Goal: Information Seeking & Learning: Learn about a topic

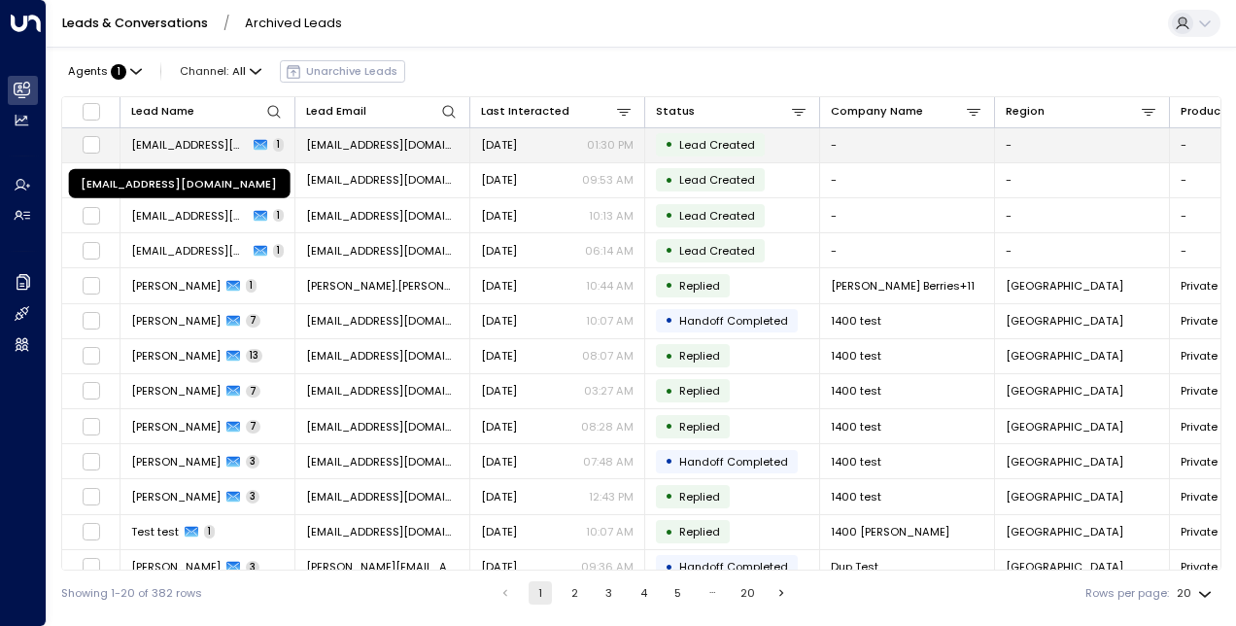
click at [184, 148] on span "[EMAIL_ADDRESS][DOMAIN_NAME]" at bounding box center [189, 145] width 117 height 16
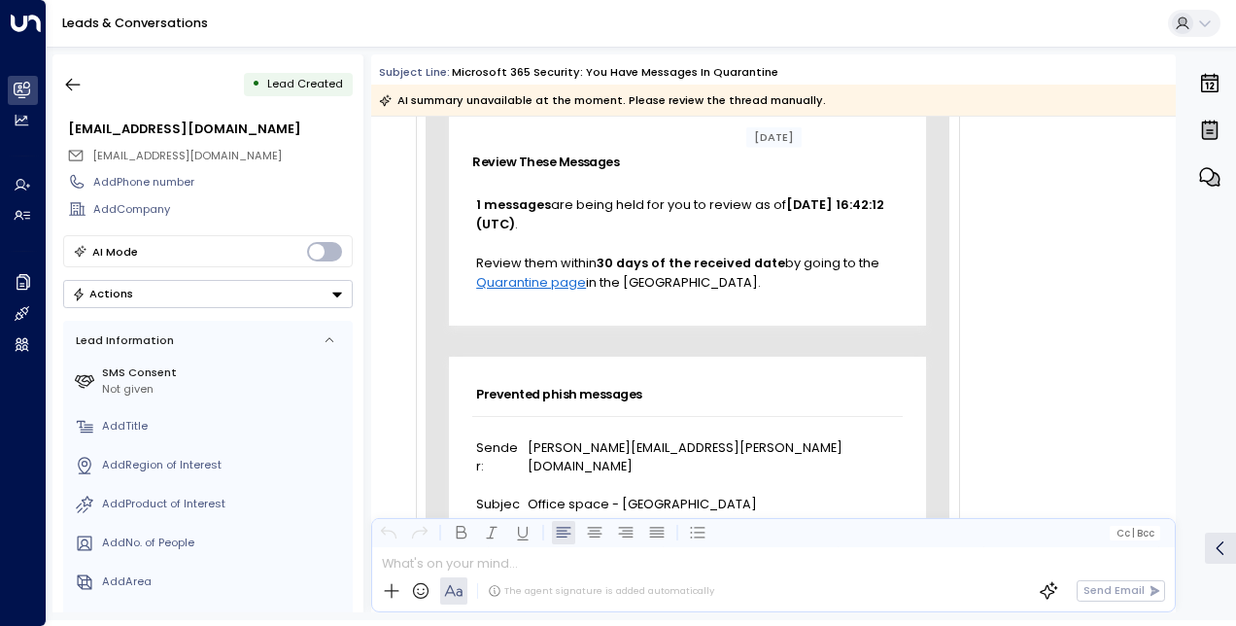
scroll to position [223, 0]
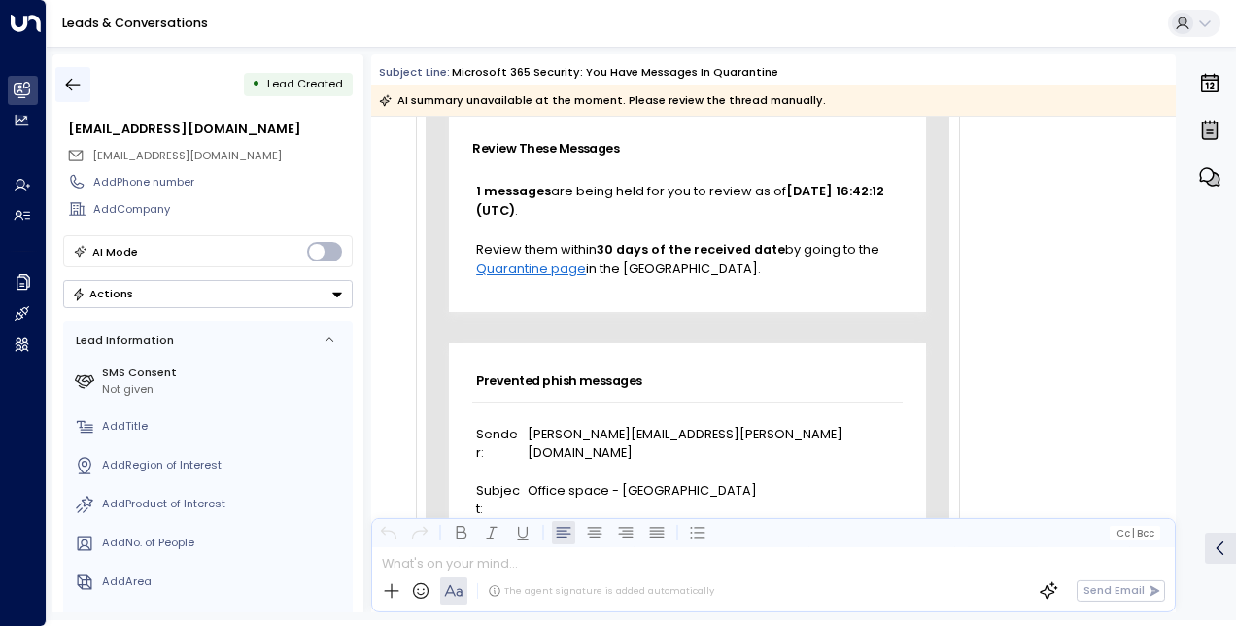
click at [74, 81] on icon "button" at bounding box center [72, 84] width 19 height 19
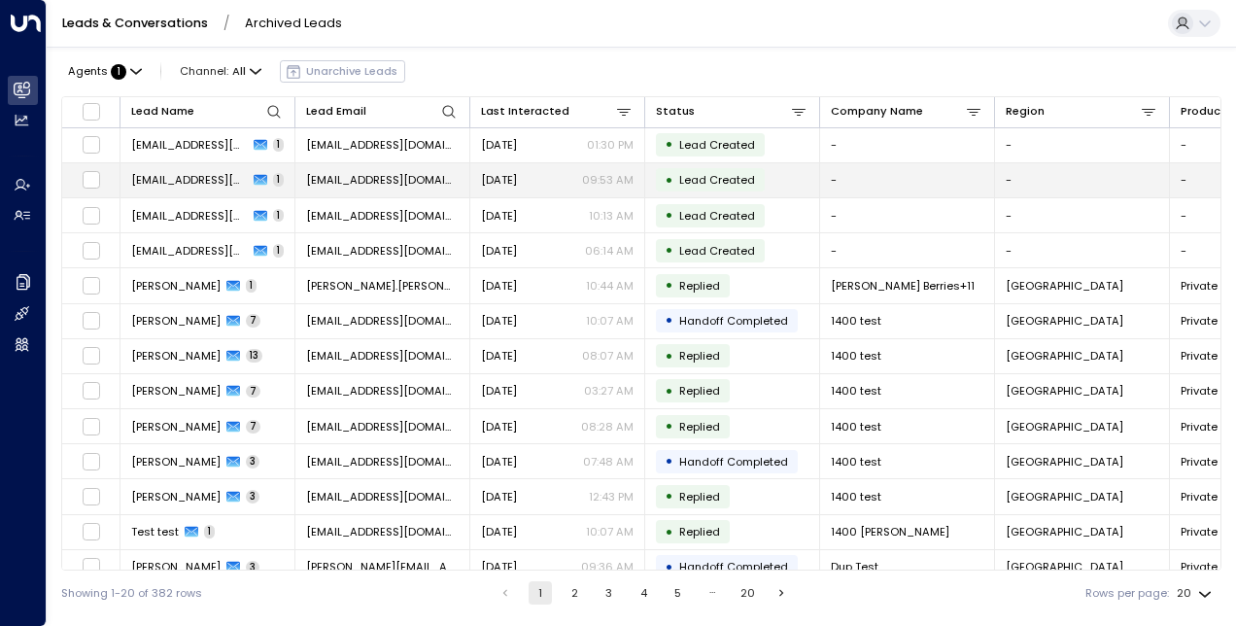
click at [237, 181] on span "quarantine@messaging.microsoft.com" at bounding box center [189, 180] width 117 height 16
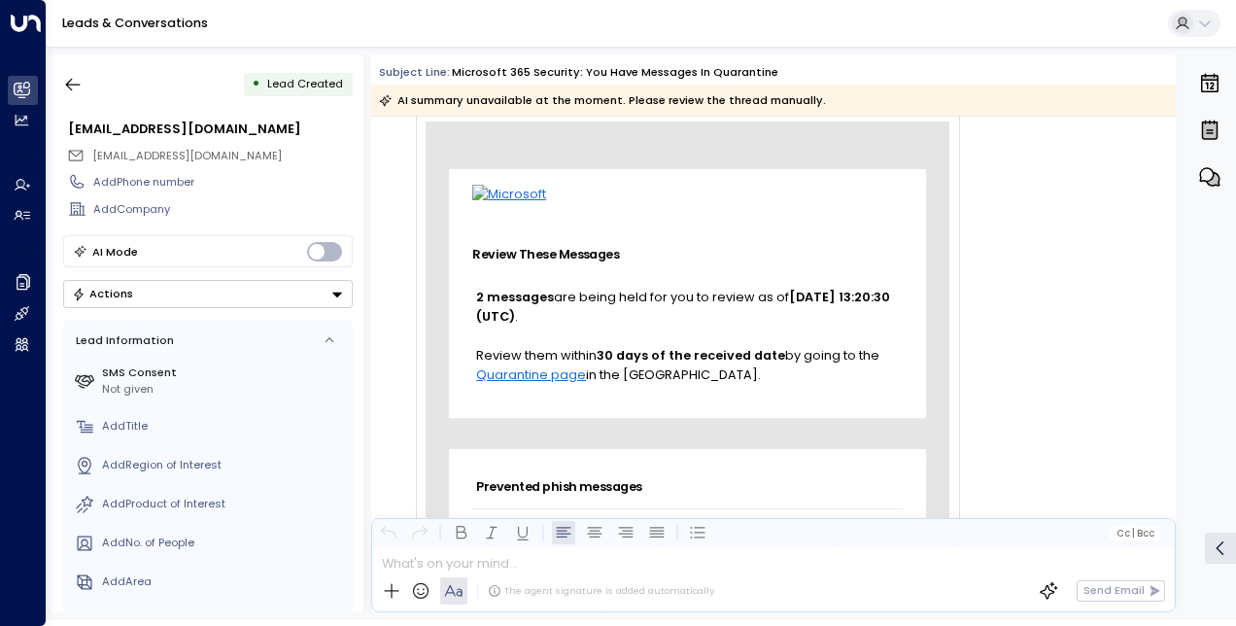
scroll to position [118, 0]
click at [76, 88] on icon "button" at bounding box center [72, 84] width 19 height 19
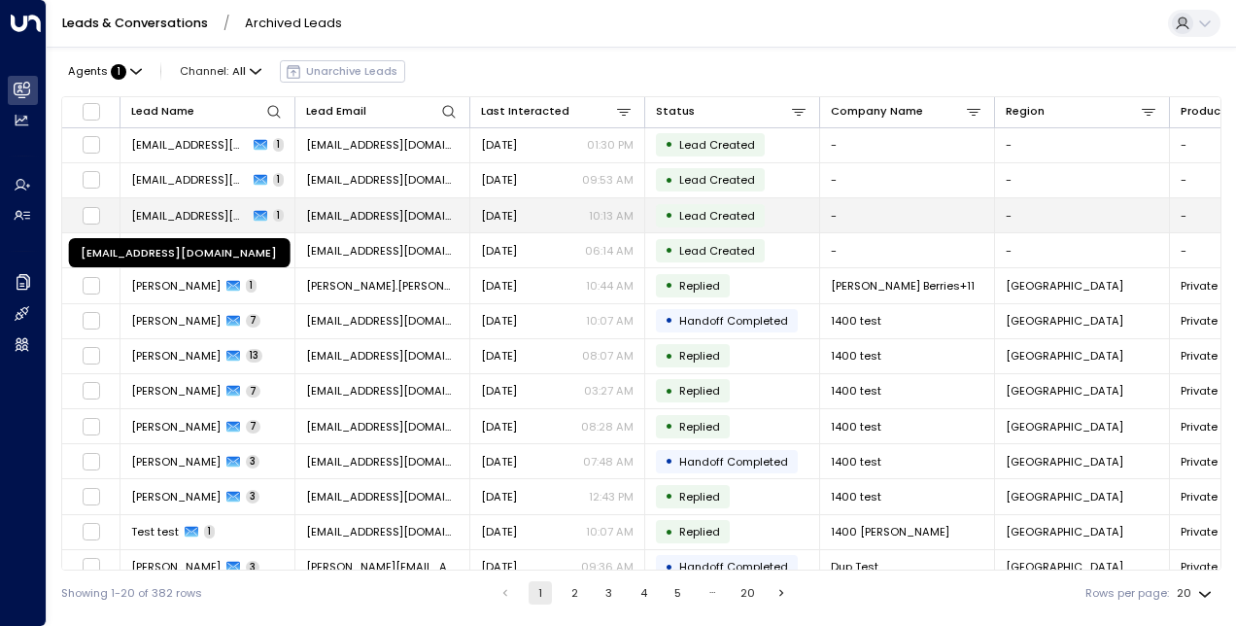
click at [183, 218] on span "quarantine@messaging.microsoft.com" at bounding box center [189, 216] width 117 height 16
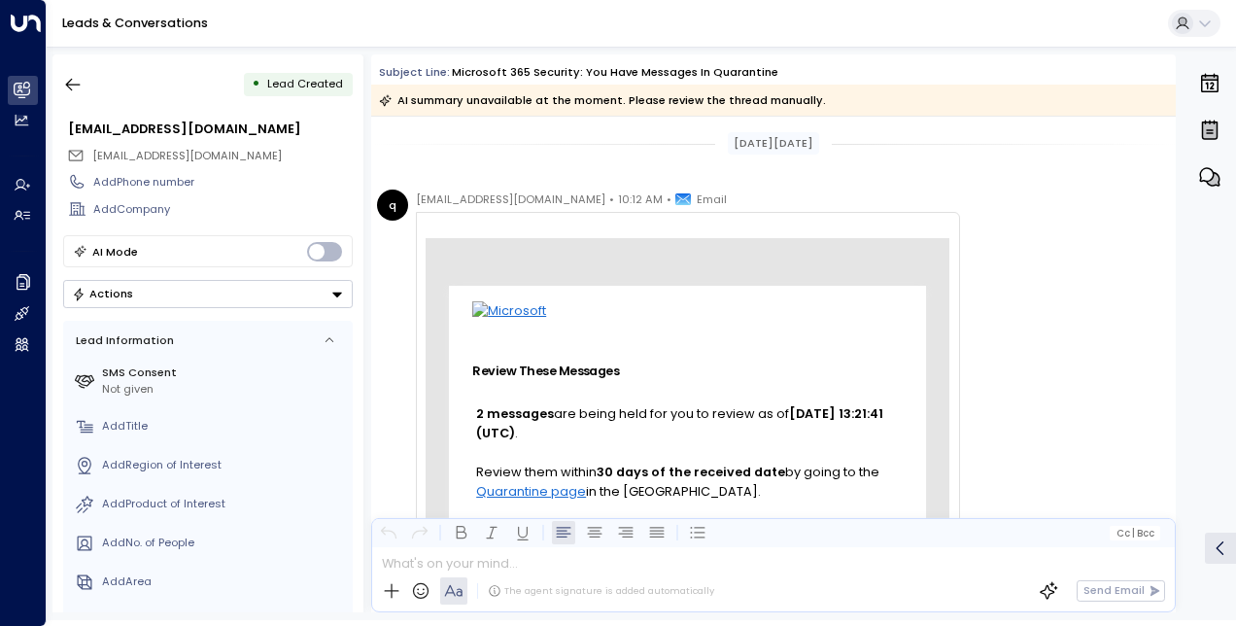
scroll to position [498, 0]
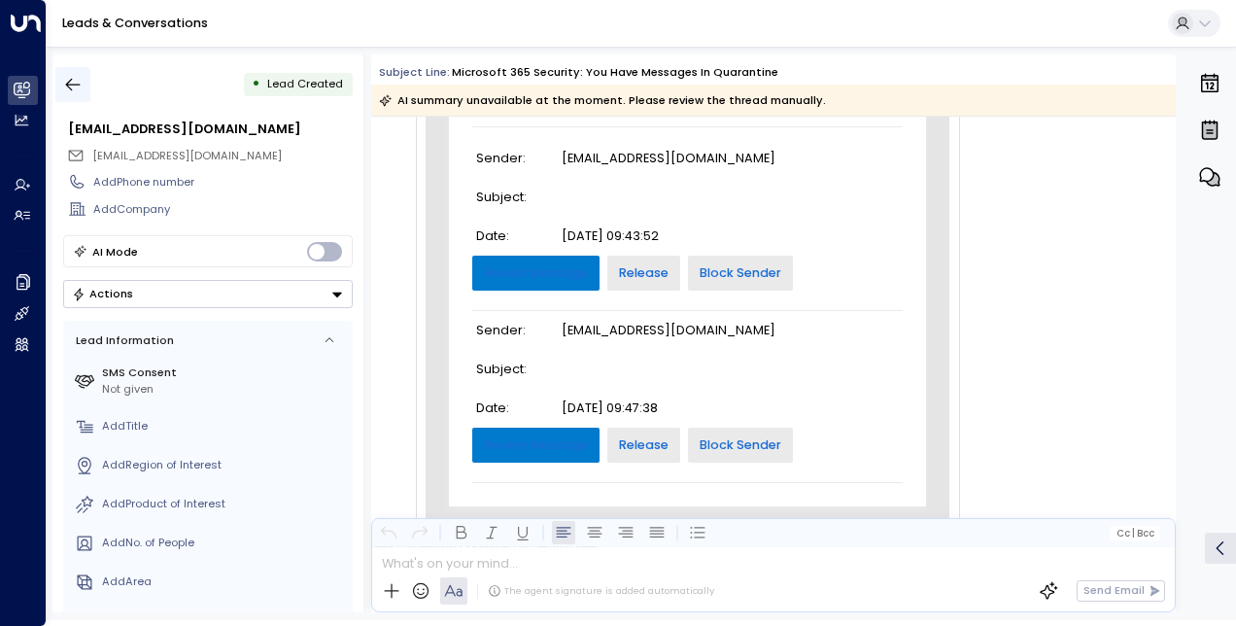
click at [74, 84] on icon "button" at bounding box center [73, 85] width 15 height 13
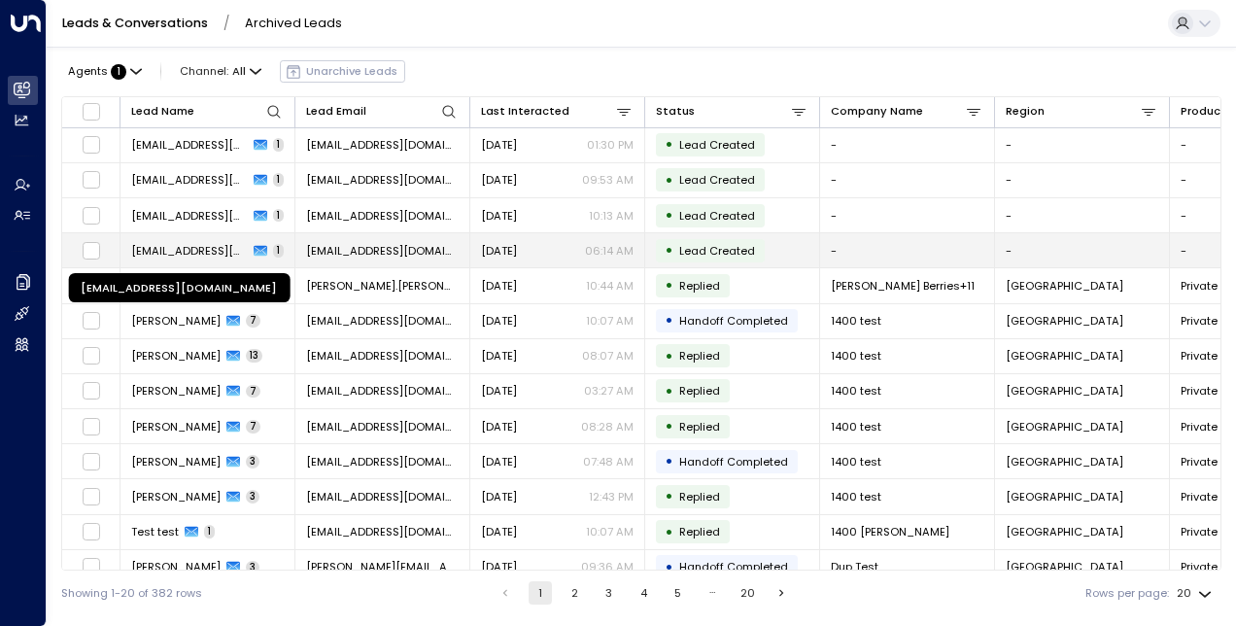
click at [206, 249] on span "quarantine@messaging.microsoft.com" at bounding box center [189, 251] width 117 height 16
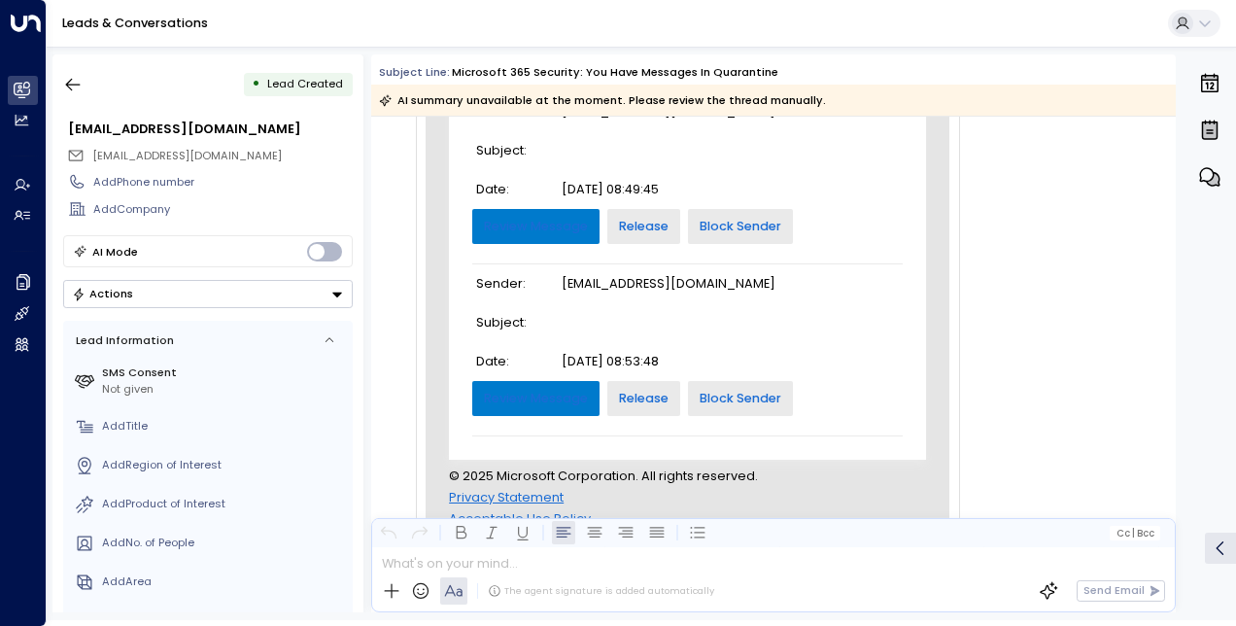
scroll to position [691, 0]
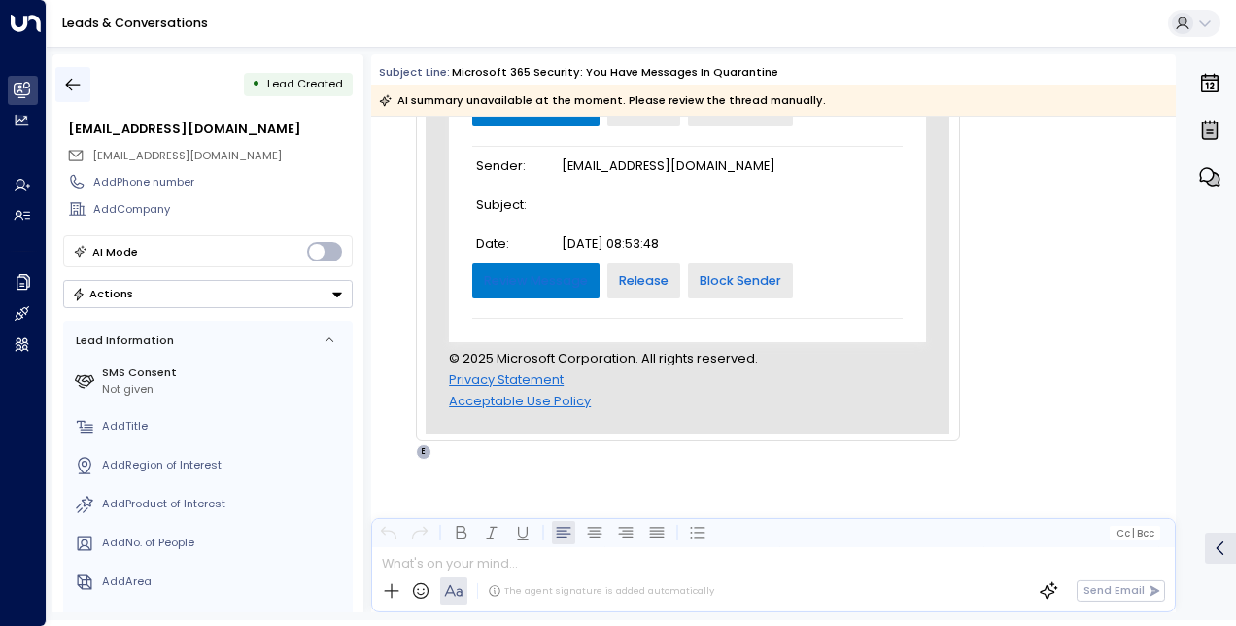
click at [74, 80] on icon "button" at bounding box center [72, 84] width 19 height 19
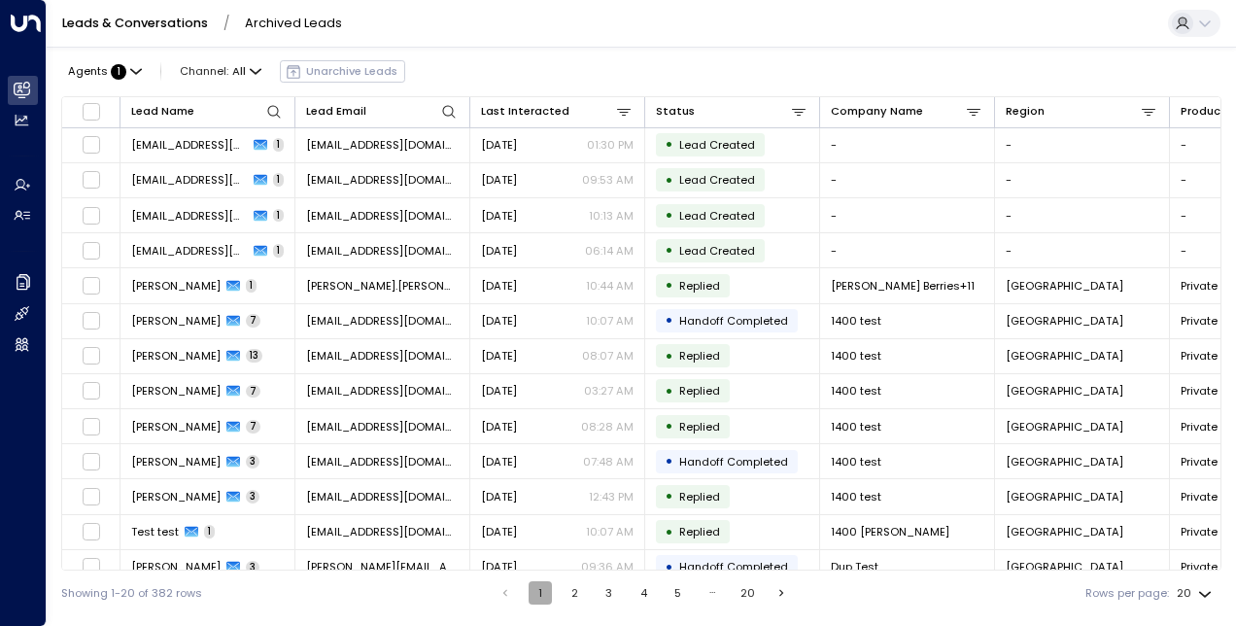
click at [532, 597] on button "1" at bounding box center [540, 592] width 23 height 23
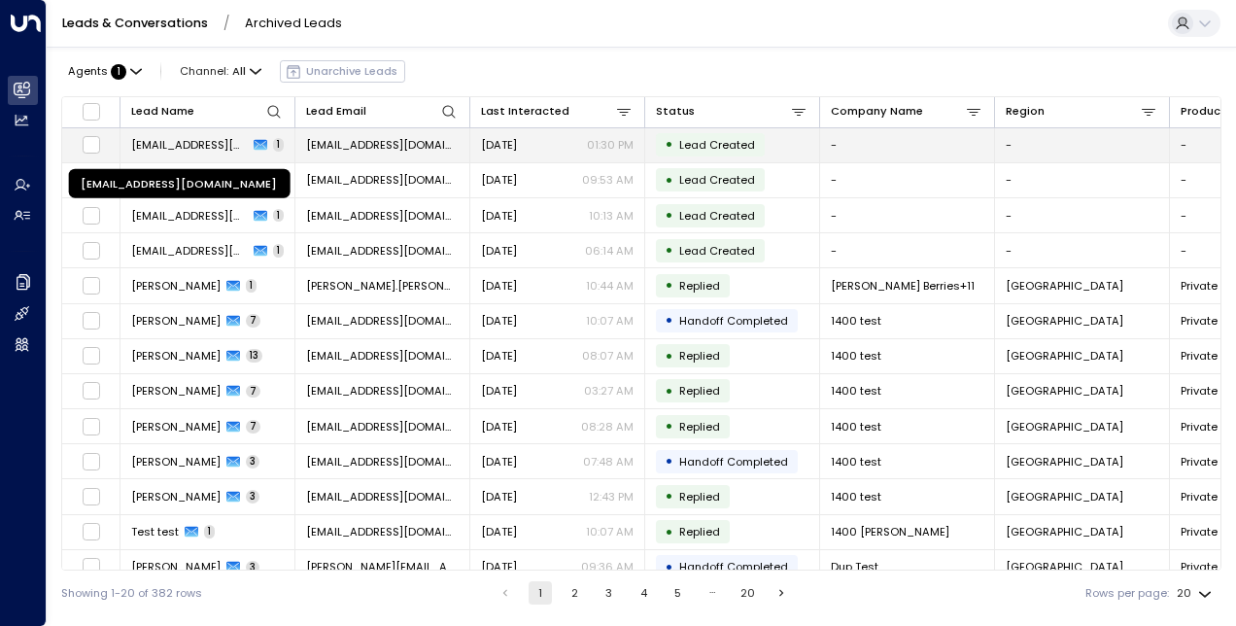
click at [200, 140] on span "[EMAIL_ADDRESS][DOMAIN_NAME]" at bounding box center [189, 145] width 117 height 16
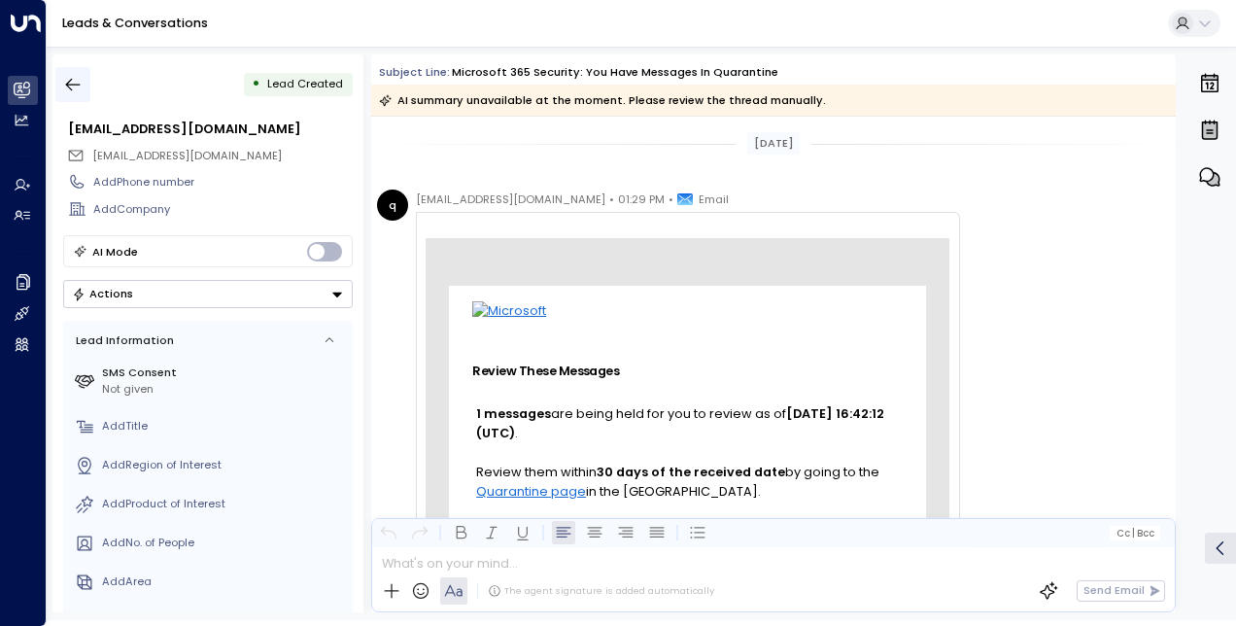
click at [73, 91] on icon "button" at bounding box center [72, 84] width 19 height 19
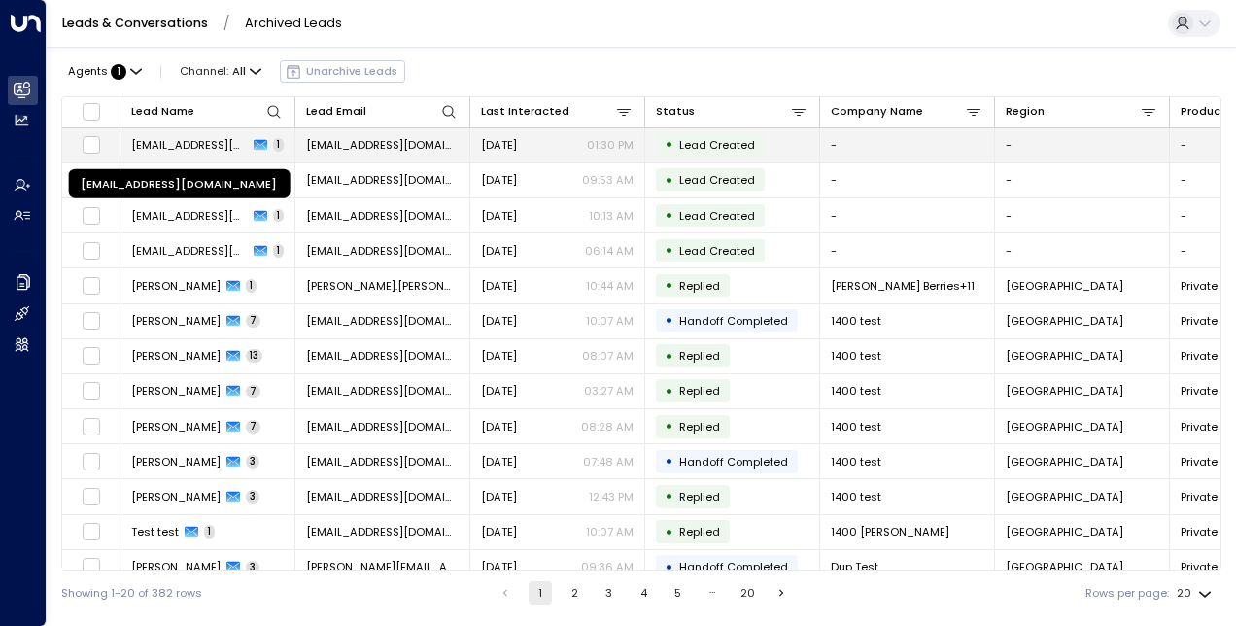
click at [212, 146] on span "quarantine@messaging.microsoft.com" at bounding box center [189, 145] width 117 height 16
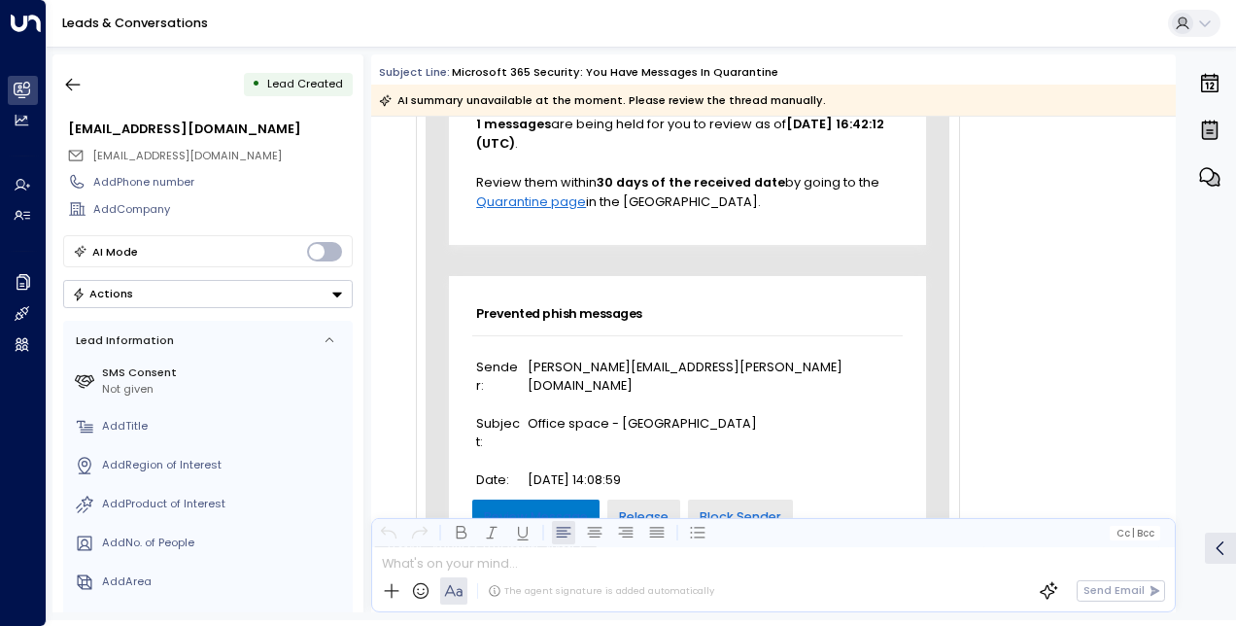
scroll to position [286, 0]
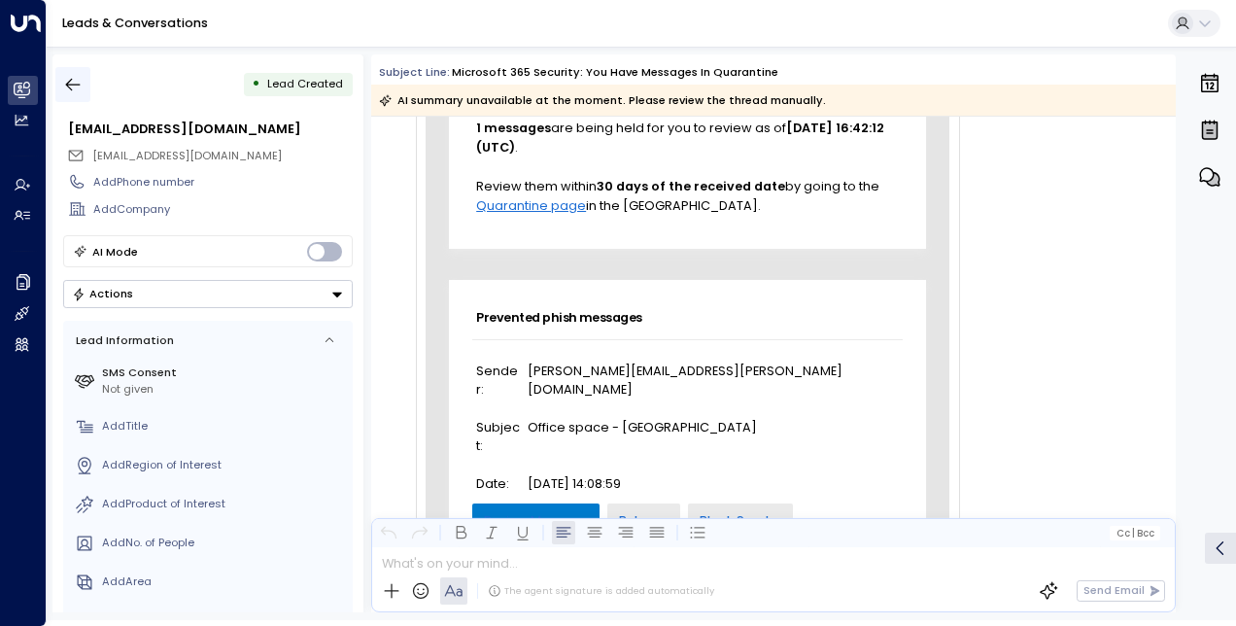
click at [86, 79] on button "button" at bounding box center [72, 84] width 35 height 35
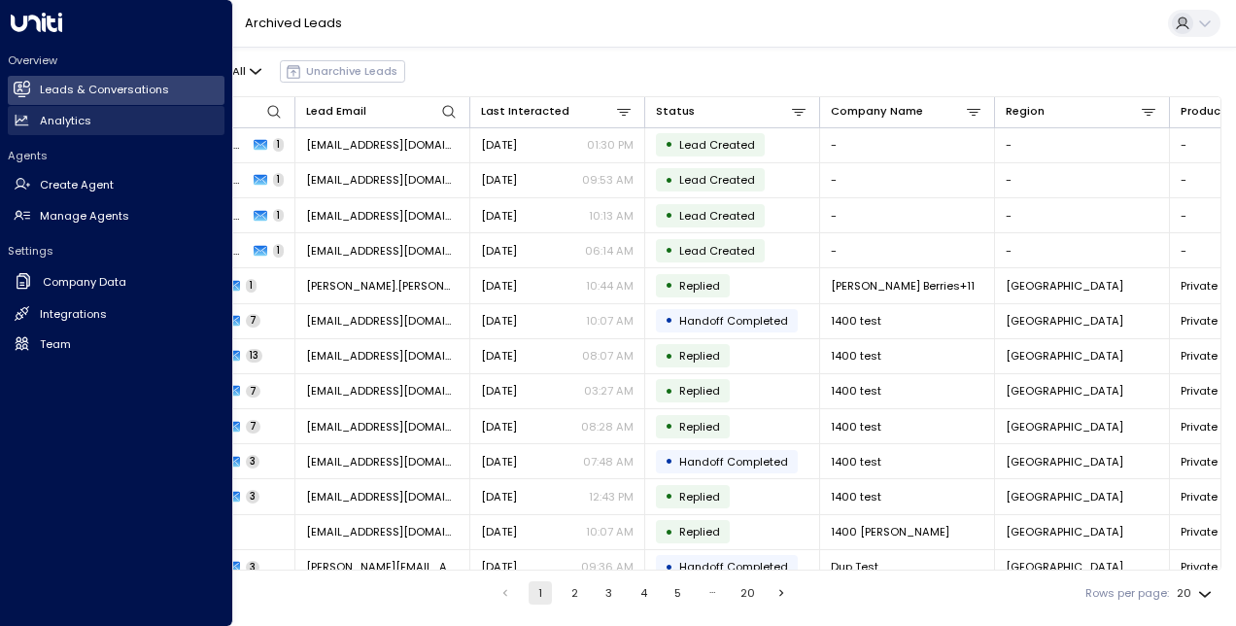
click at [82, 120] on h2 "Analytics" at bounding box center [65, 121] width 51 height 17
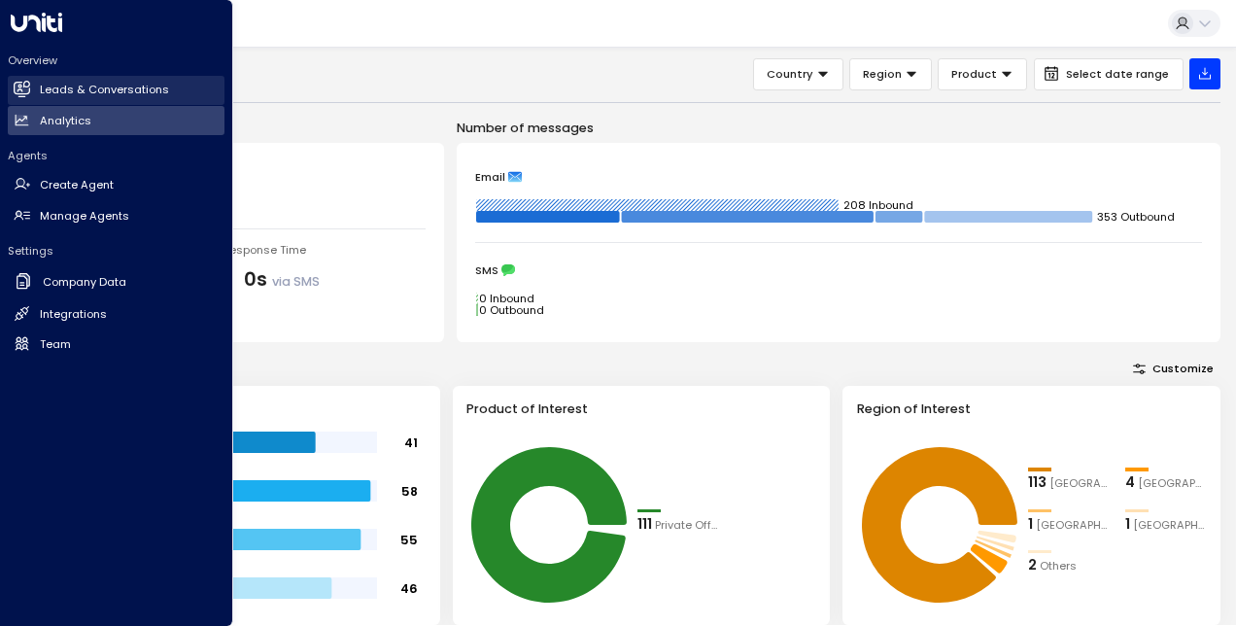
click at [17, 83] on icon at bounding box center [22, 88] width 17 height 13
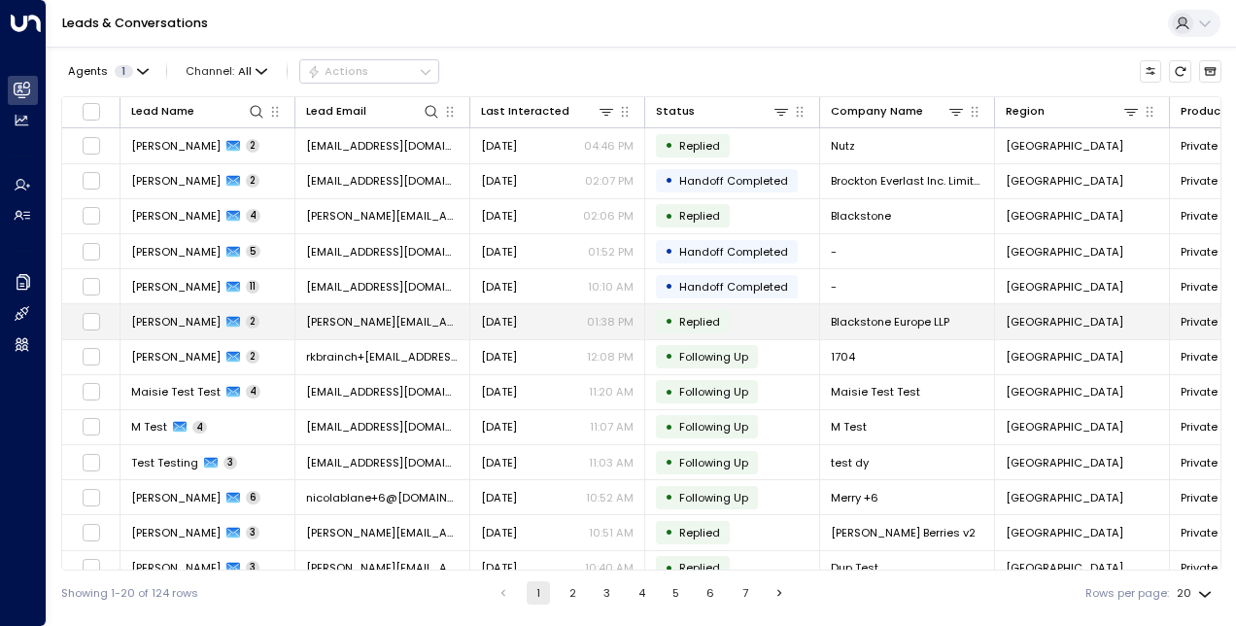
click at [178, 326] on span "[PERSON_NAME]" at bounding box center [175, 322] width 89 height 16
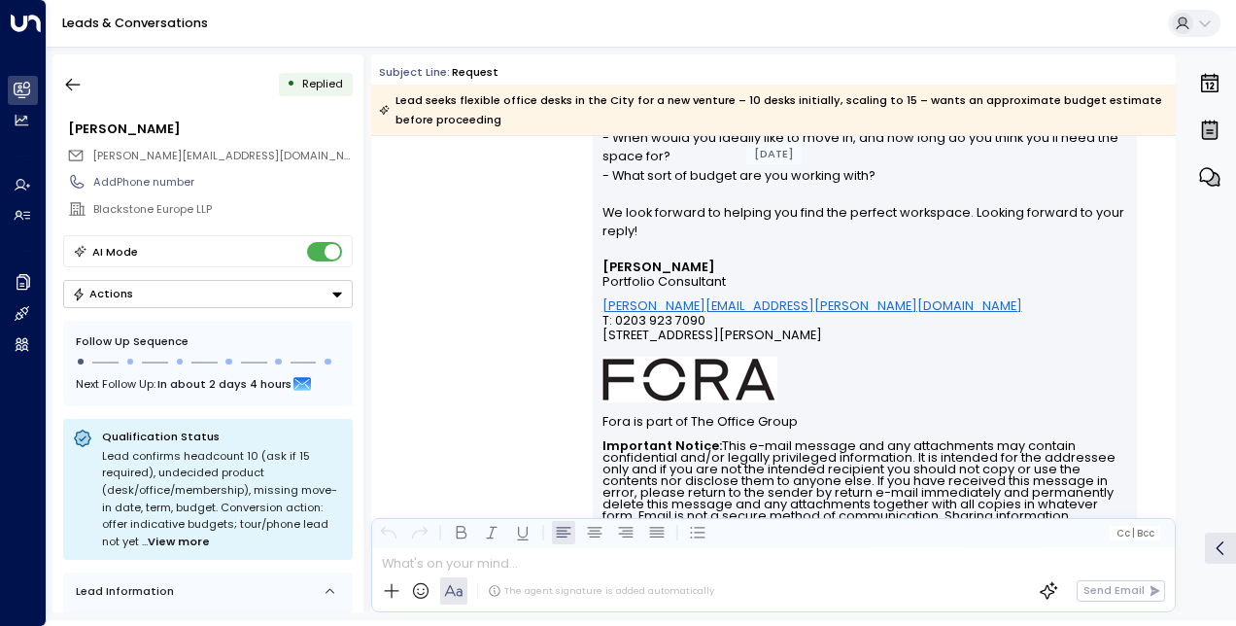
scroll to position [960, 0]
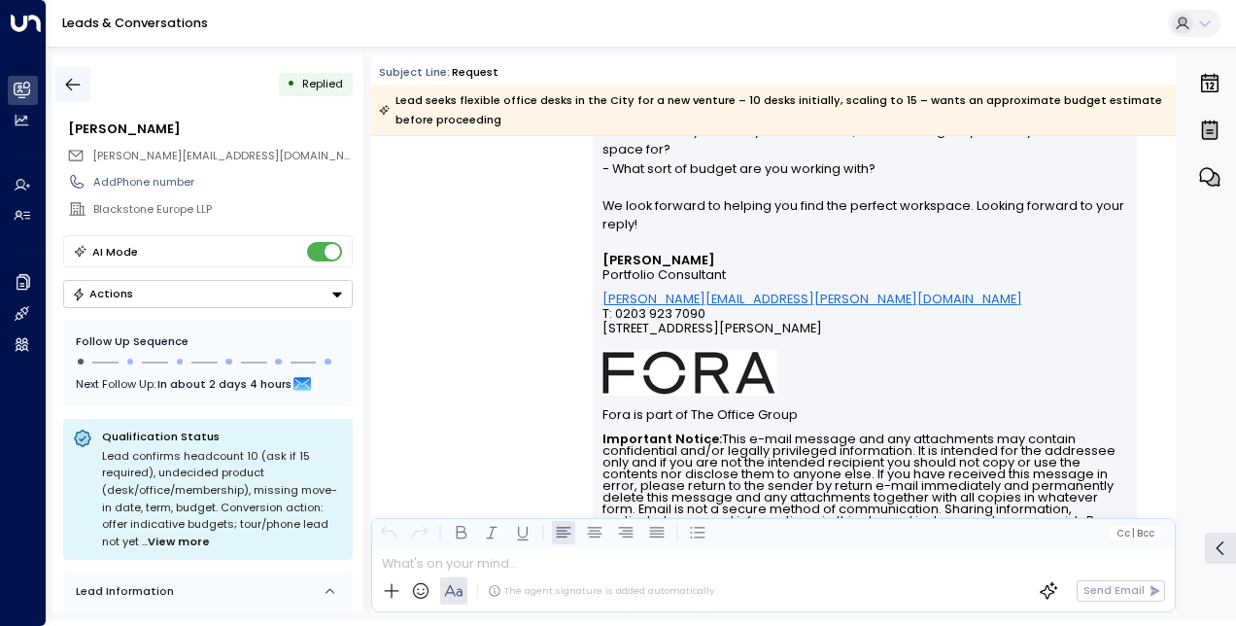
click at [72, 82] on icon "button" at bounding box center [72, 84] width 19 height 19
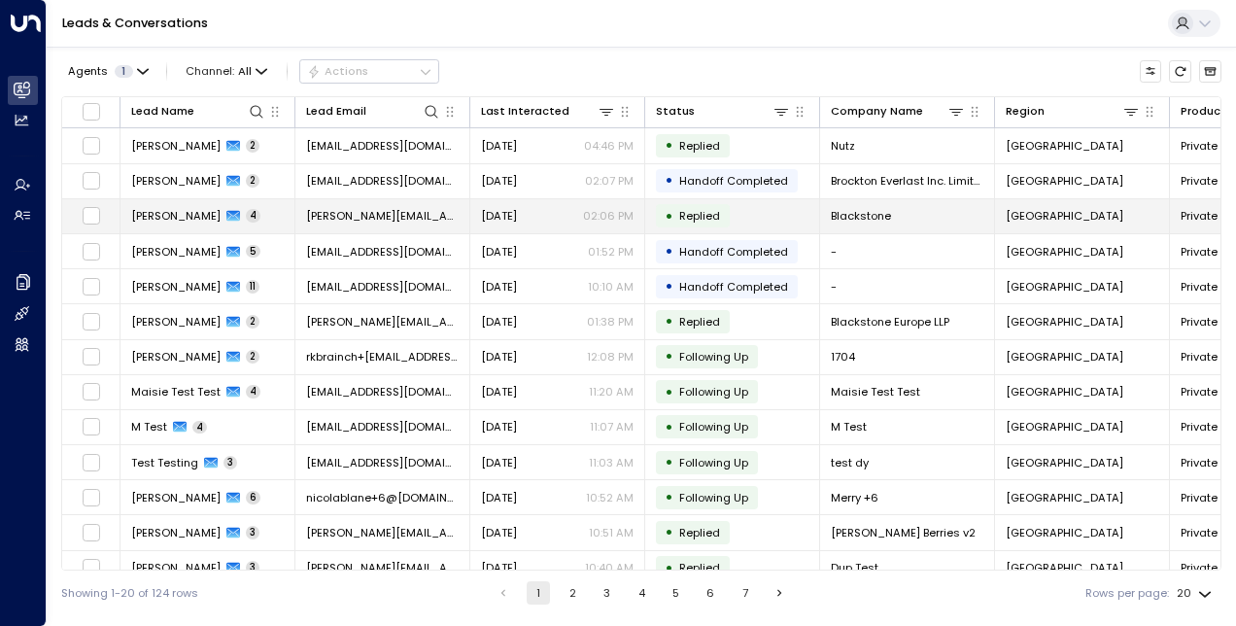
click at [188, 214] on span "[PERSON_NAME]" at bounding box center [175, 216] width 89 height 16
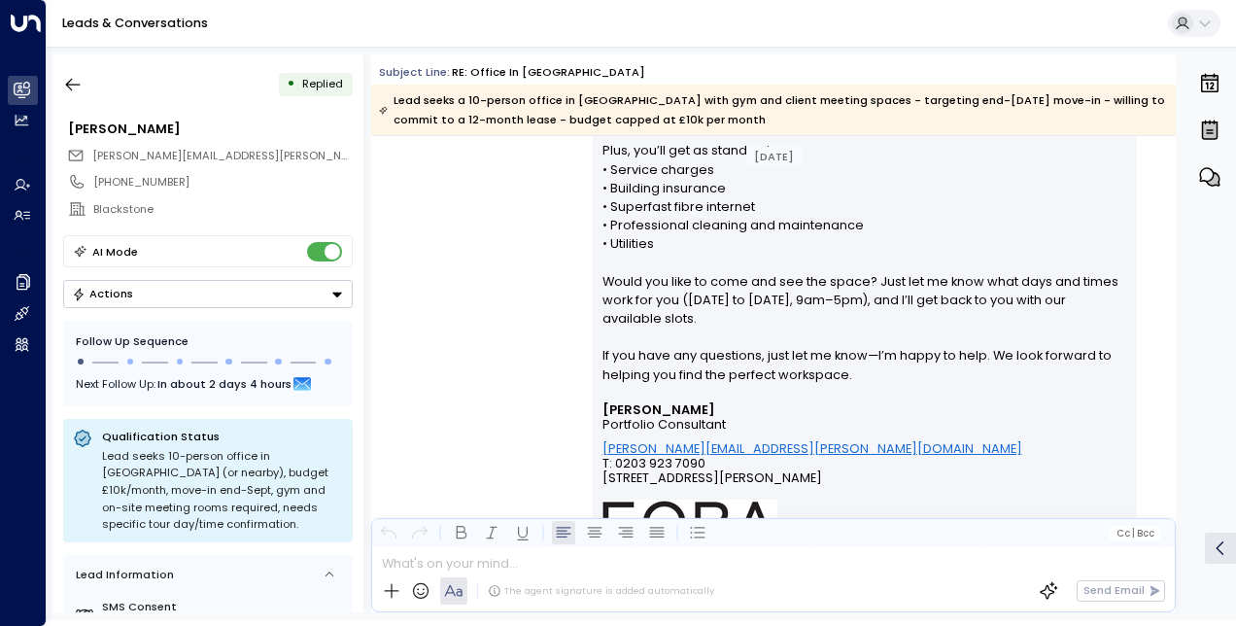
scroll to position [2760, 0]
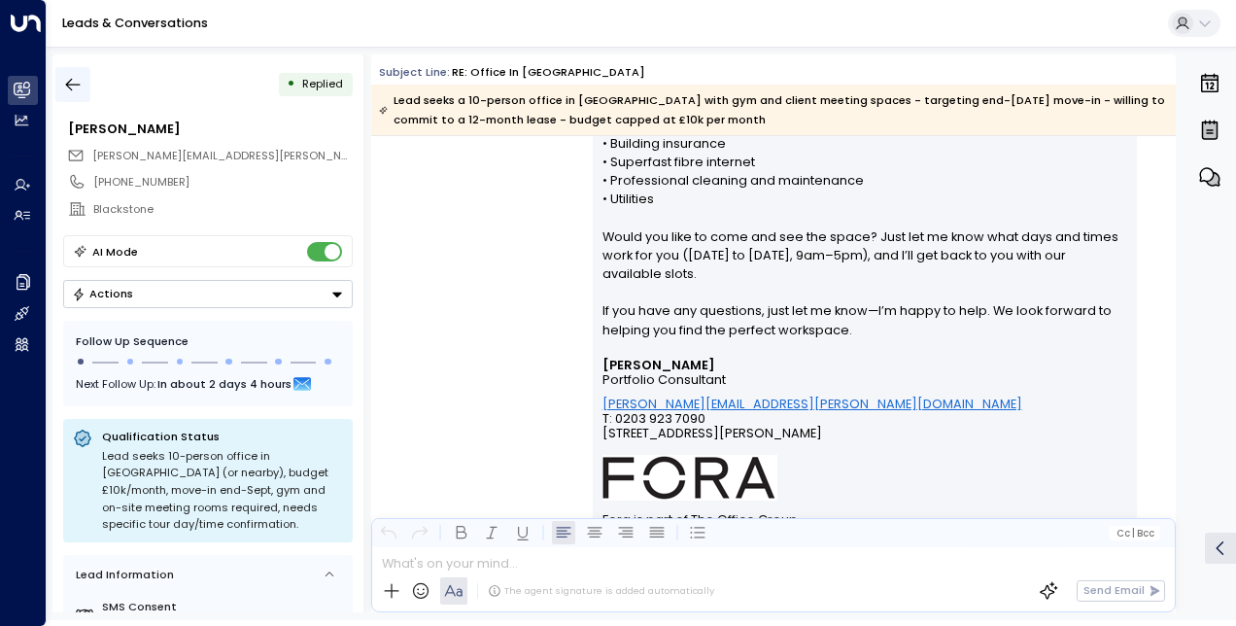
click at [72, 79] on icon "button" at bounding box center [72, 84] width 19 height 19
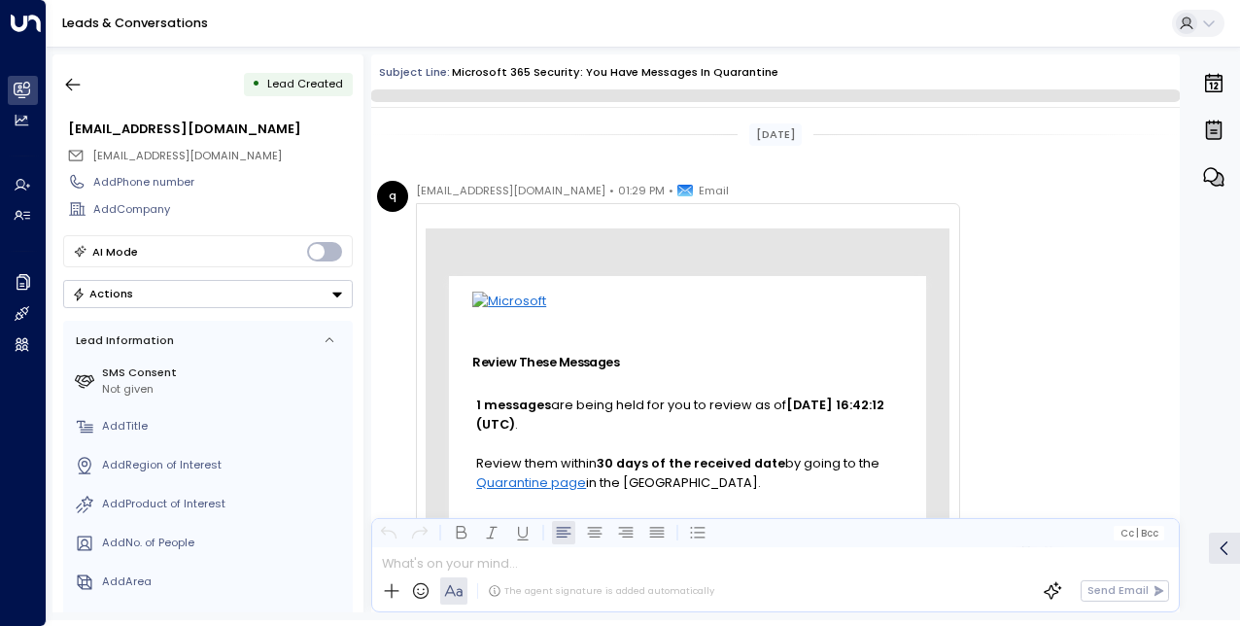
scroll to position [482, 0]
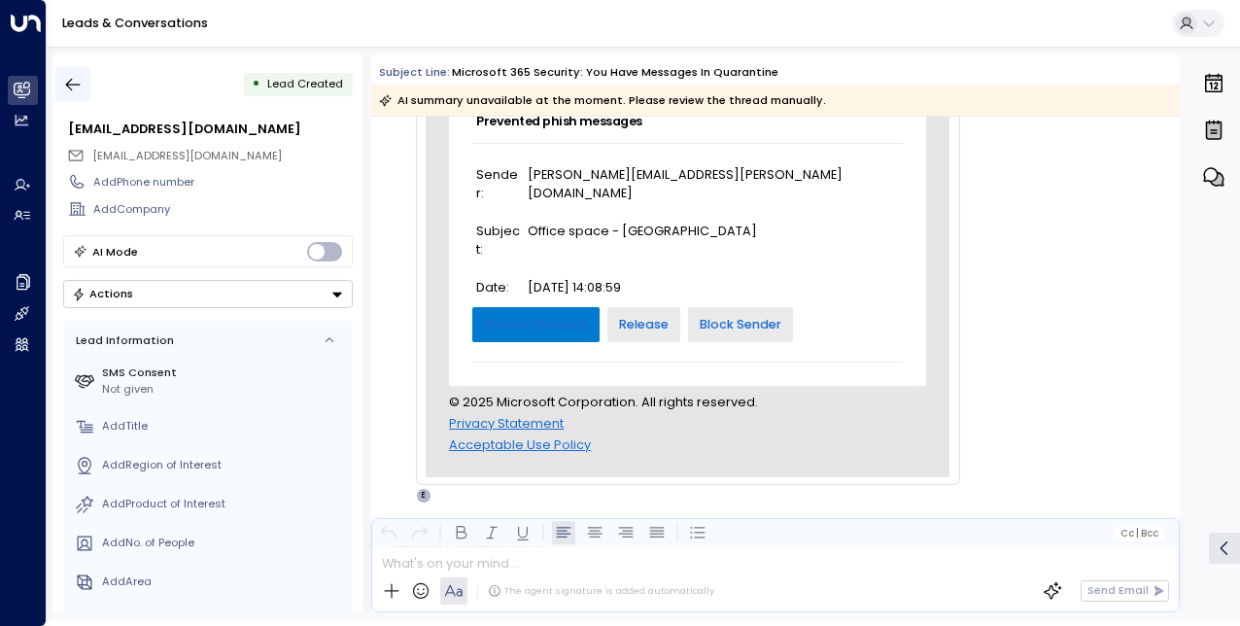
click at [74, 87] on icon "button" at bounding box center [72, 84] width 19 height 19
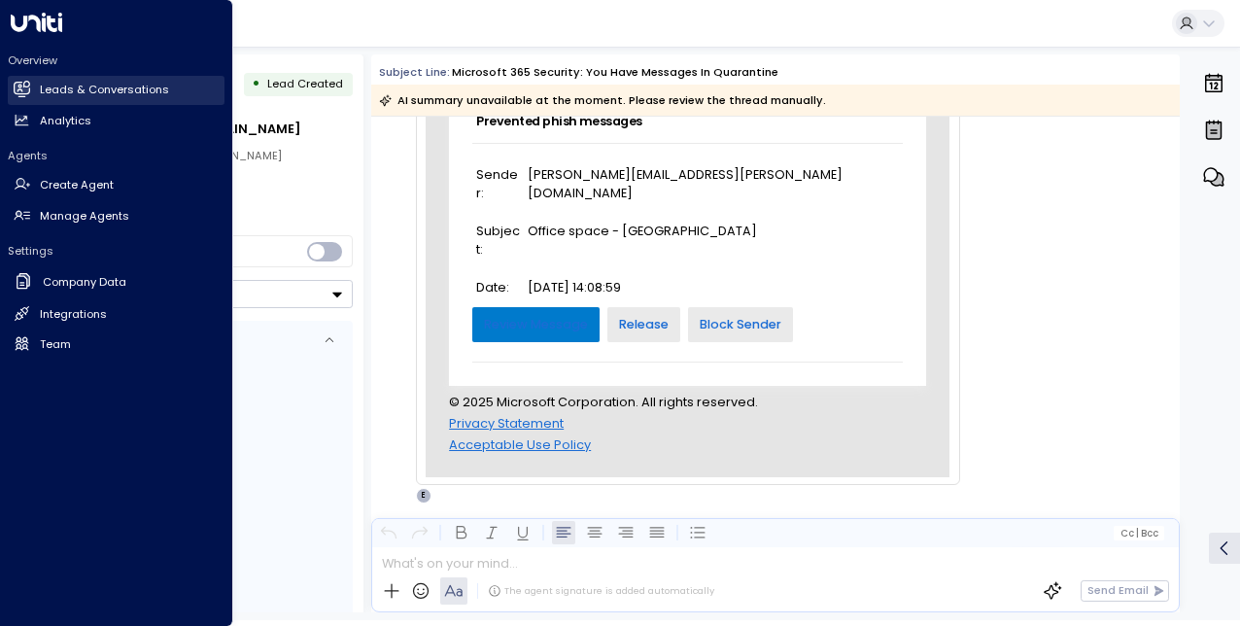
click at [27, 87] on icon at bounding box center [22, 89] width 17 height 17
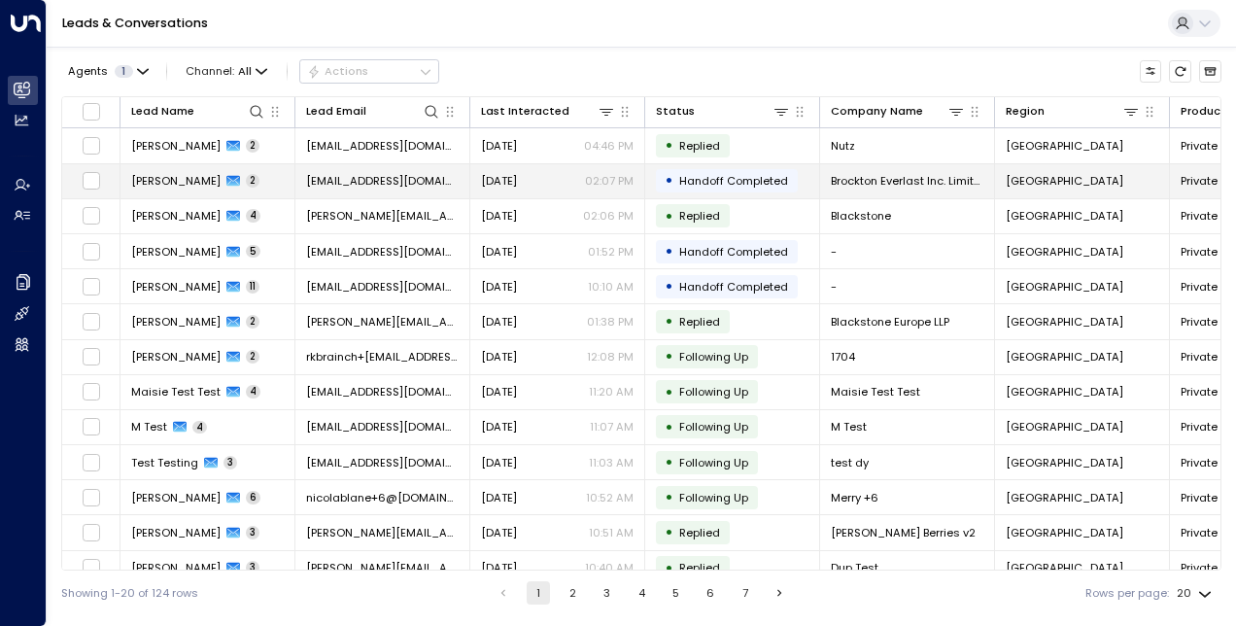
click at [247, 179] on td "Mark Griller 2" at bounding box center [207, 181] width 175 height 34
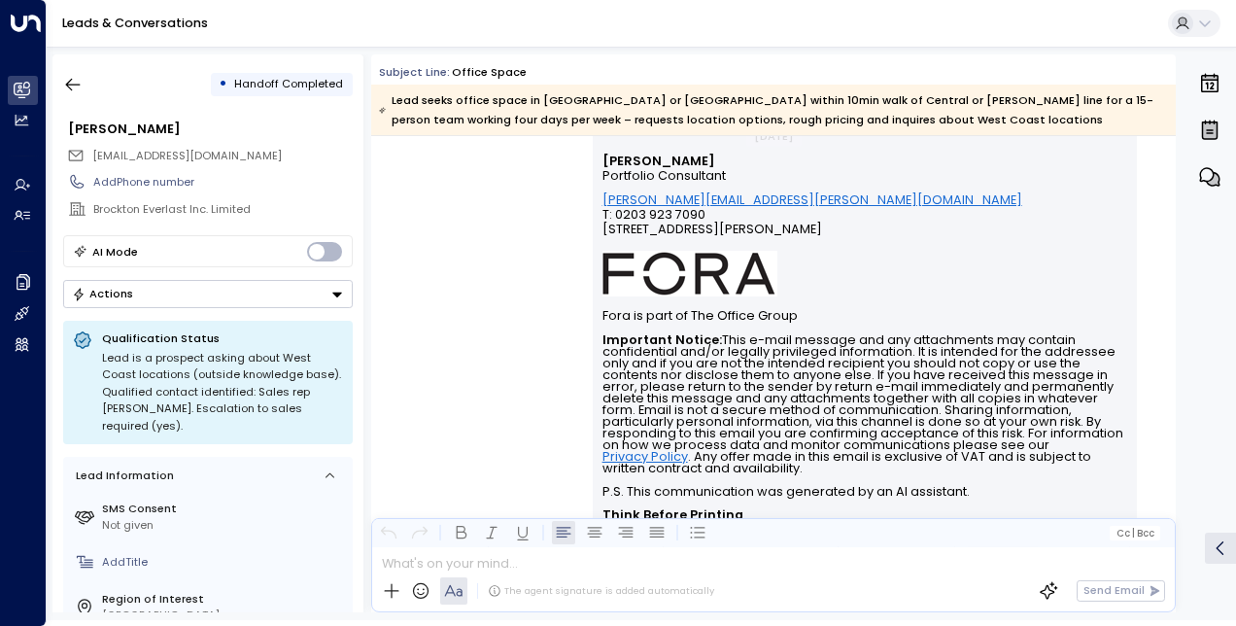
scroll to position [1422, 0]
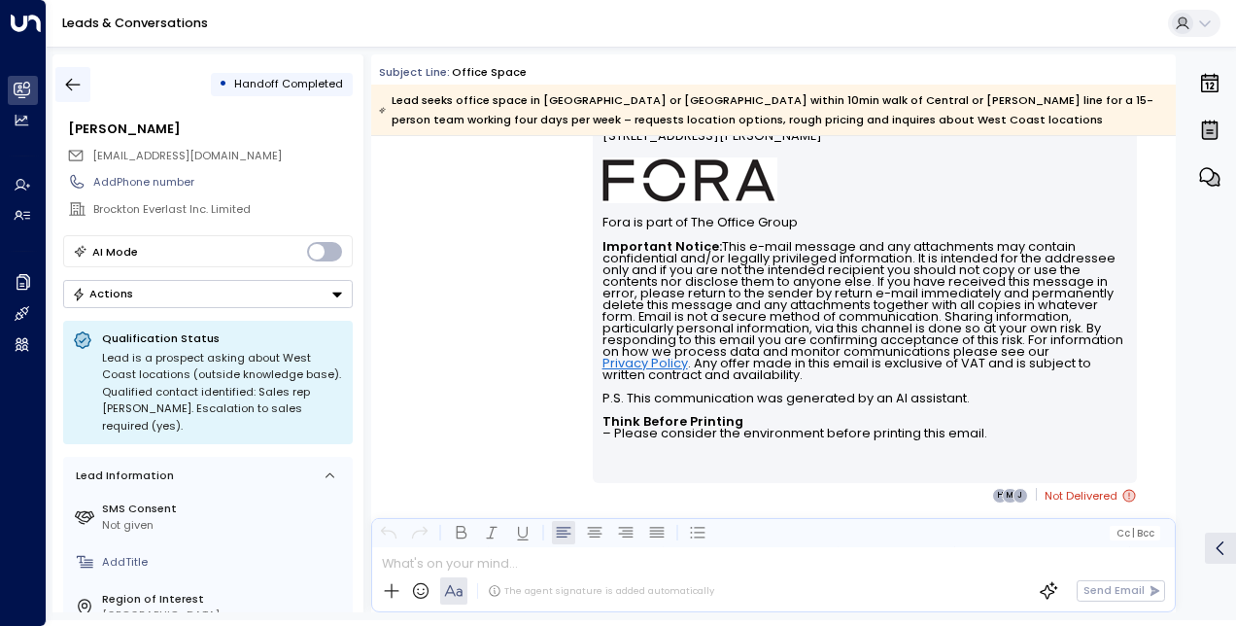
click at [81, 79] on icon "button" at bounding box center [72, 84] width 19 height 19
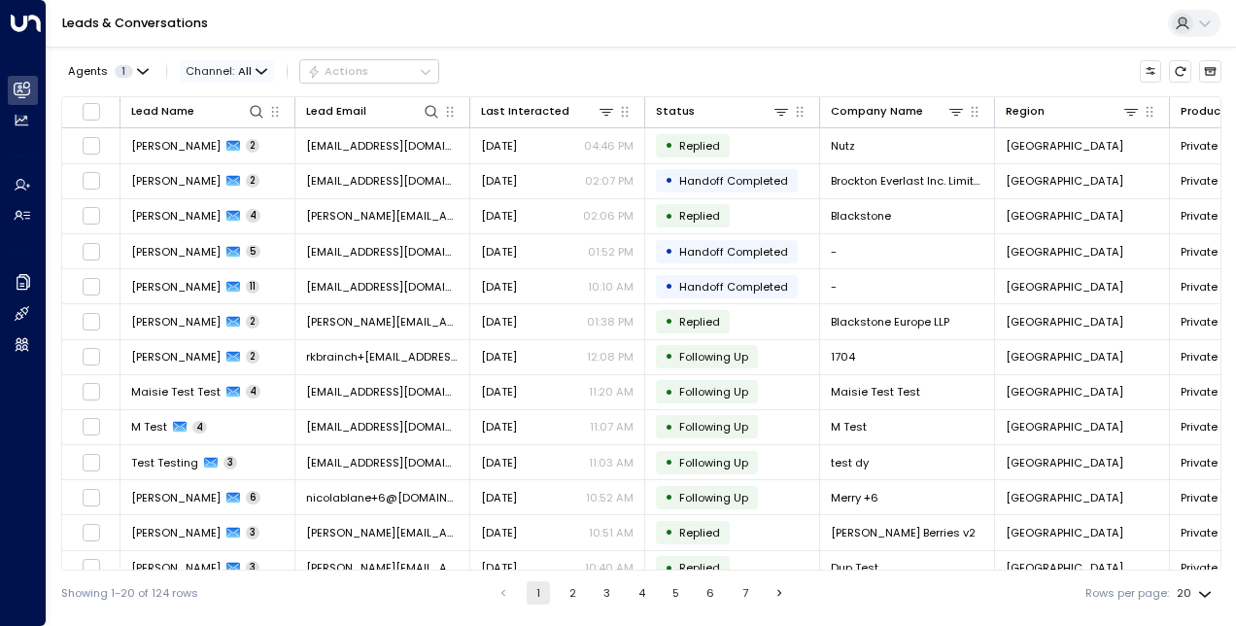
click at [264, 76] on span "Channel: All" at bounding box center [227, 70] width 94 height 21
click at [23, 119] on div at bounding box center [618, 313] width 1236 height 626
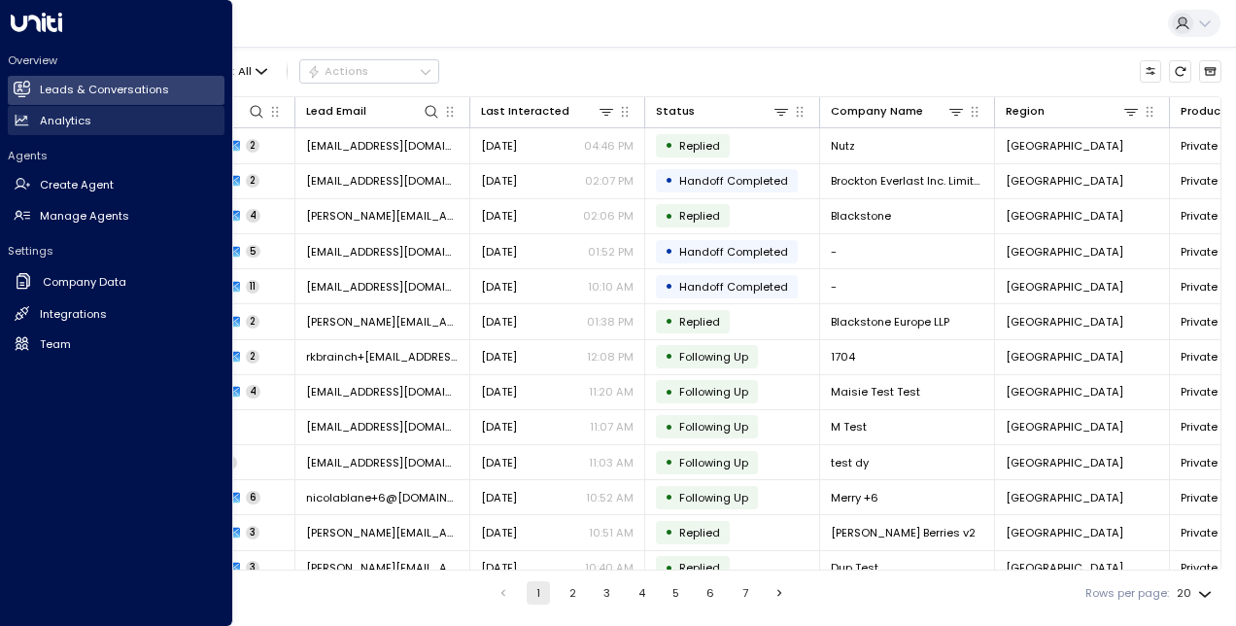
click at [114, 127] on link "Analytics Analytics" at bounding box center [116, 120] width 217 height 29
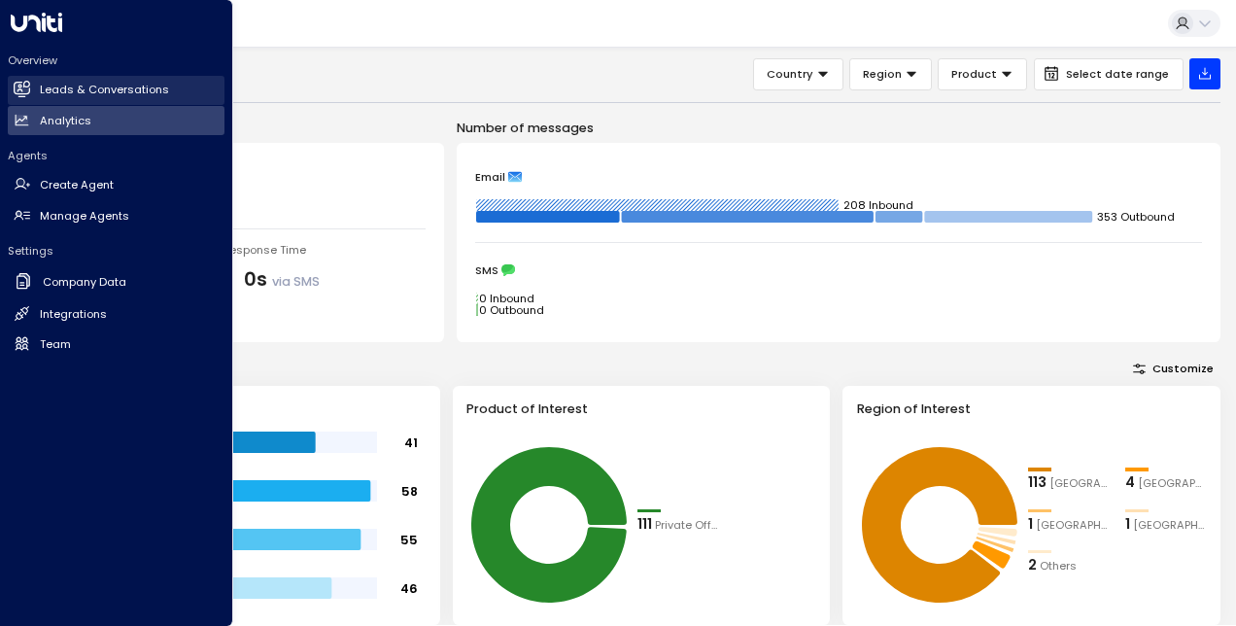
click at [34, 80] on link "Leads & Conversations Leads & Conversations" at bounding box center [116, 90] width 217 height 29
